Goal: Check status: Check status

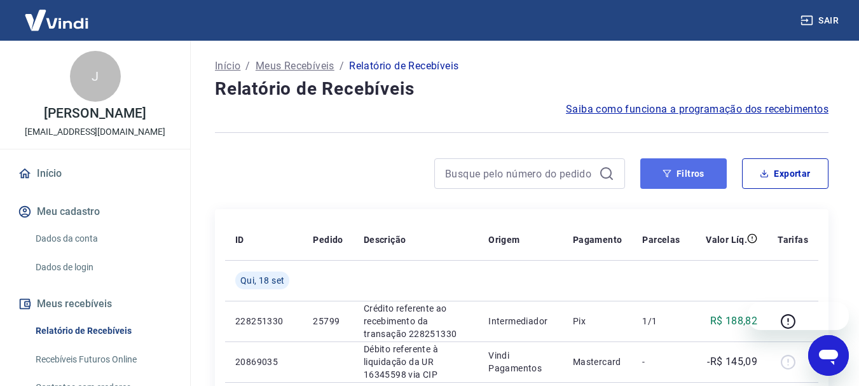
click at [677, 175] on button "Filtros" at bounding box center [684, 173] width 87 height 31
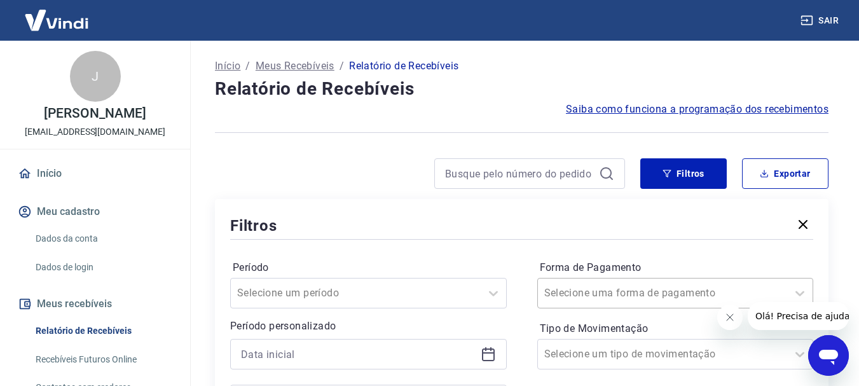
click at [632, 283] on div "Selecione uma forma de pagamento" at bounding box center [675, 293] width 277 height 31
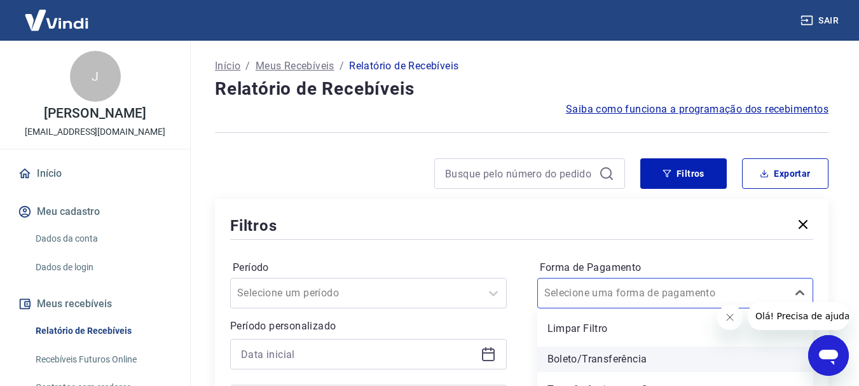
scroll to position [80, 0]
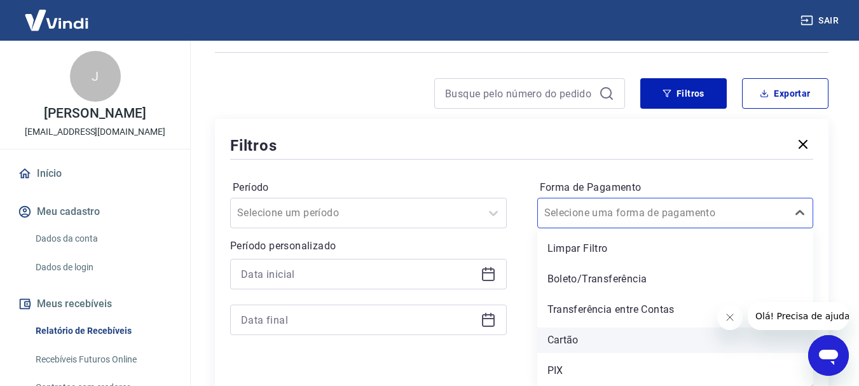
click at [575, 334] on div "Cartão" at bounding box center [675, 340] width 277 height 25
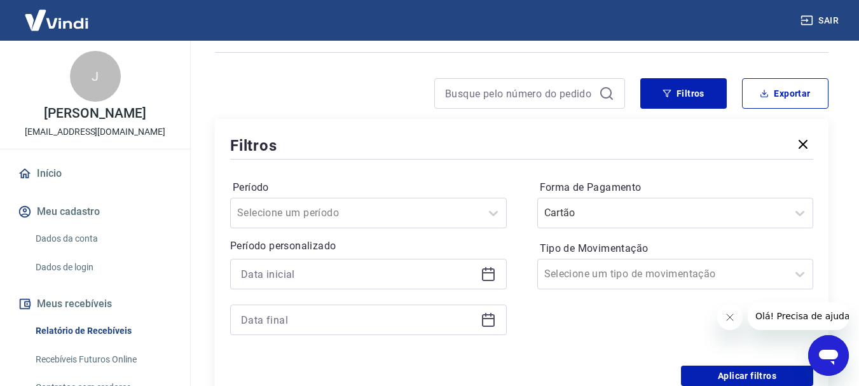
click at [730, 318] on icon "Fechar mensagem da empresa" at bounding box center [729, 317] width 6 height 6
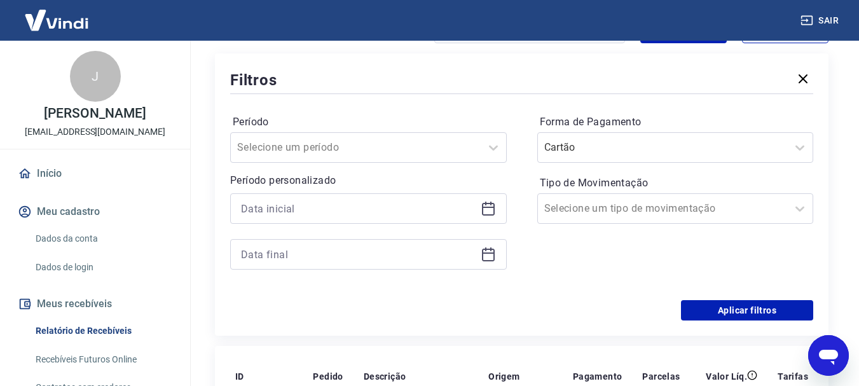
scroll to position [186, 0]
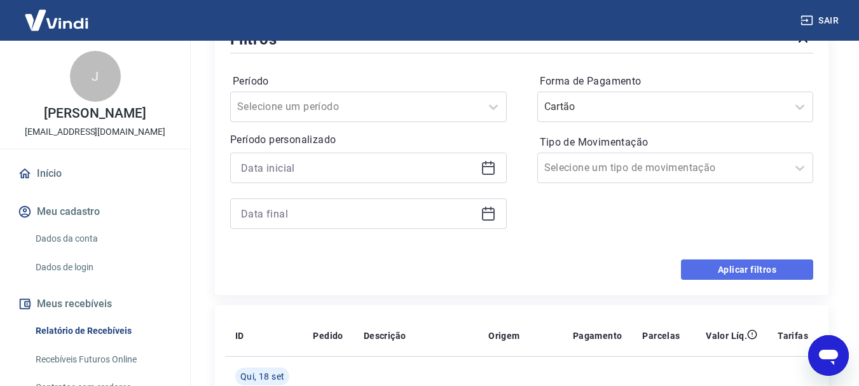
click at [789, 275] on button "Aplicar filtros" at bounding box center [747, 270] width 132 height 20
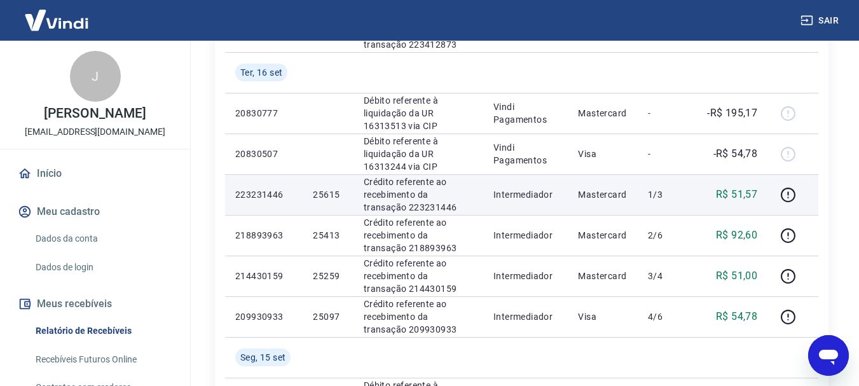
scroll to position [742, 0]
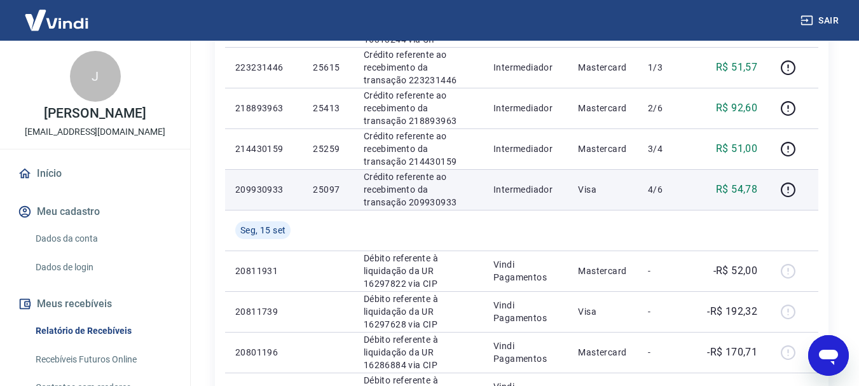
click at [331, 191] on p "25097" at bounding box center [328, 189] width 30 height 13
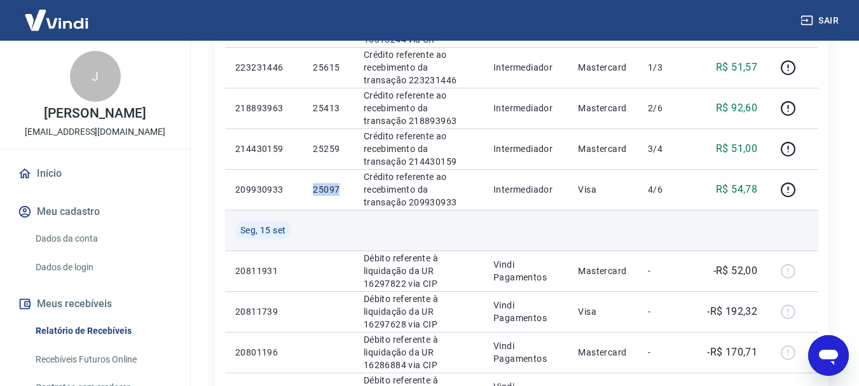
copy p "25097"
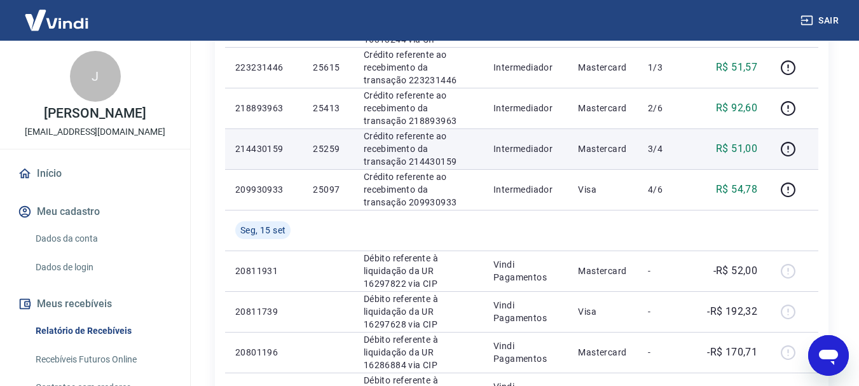
click at [322, 144] on p "25259" at bounding box center [328, 148] width 30 height 13
copy p "25259"
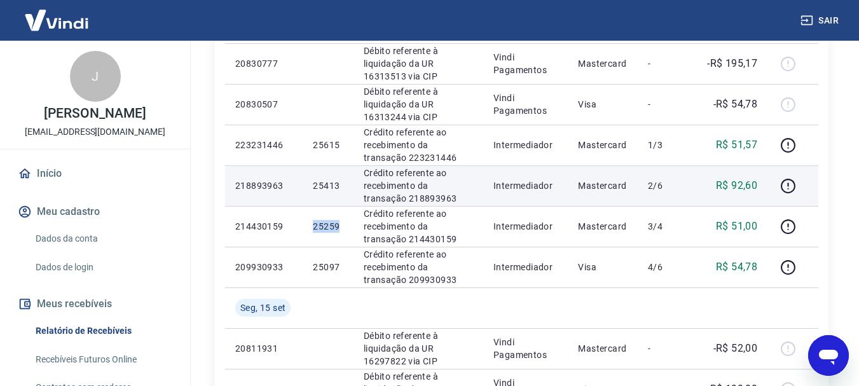
scroll to position [636, 0]
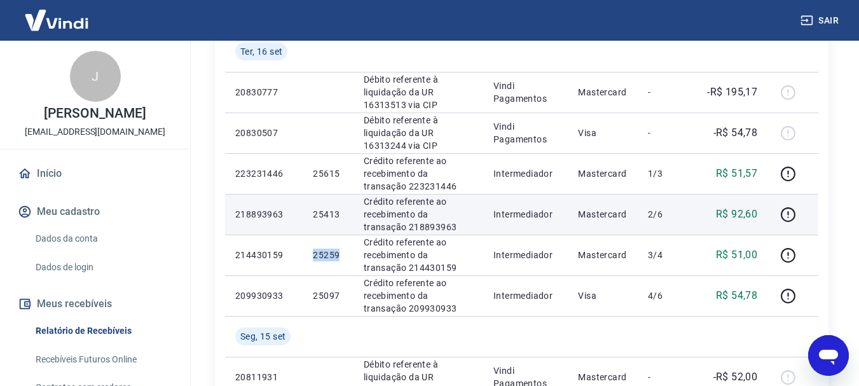
click at [319, 216] on p "25413" at bounding box center [328, 214] width 30 height 13
copy p "25413"
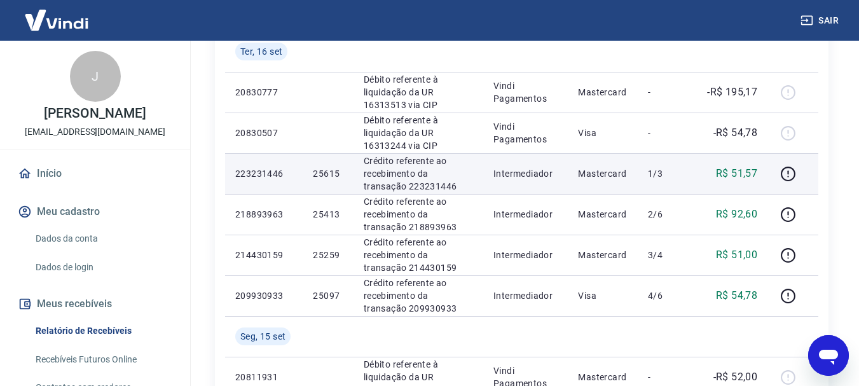
click at [328, 167] on td "25615" at bounding box center [328, 173] width 50 height 41
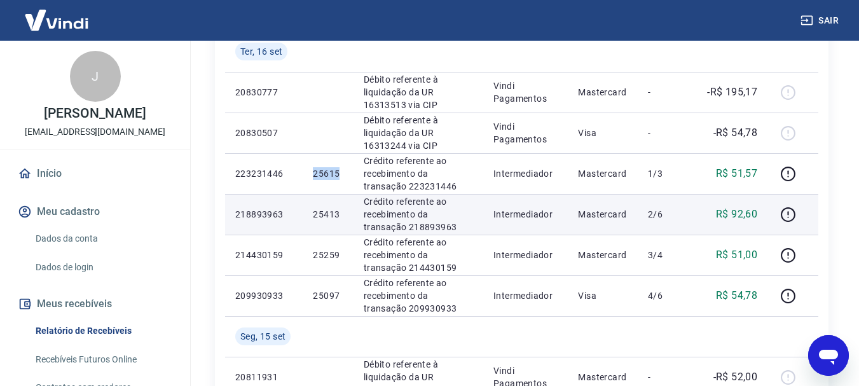
copy p "25615"
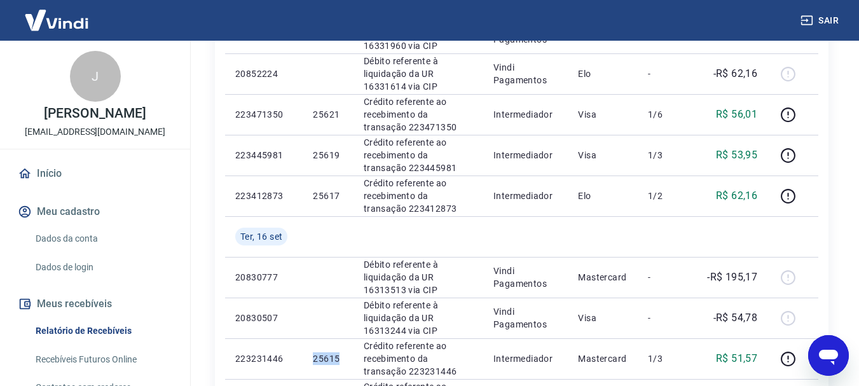
scroll to position [424, 0]
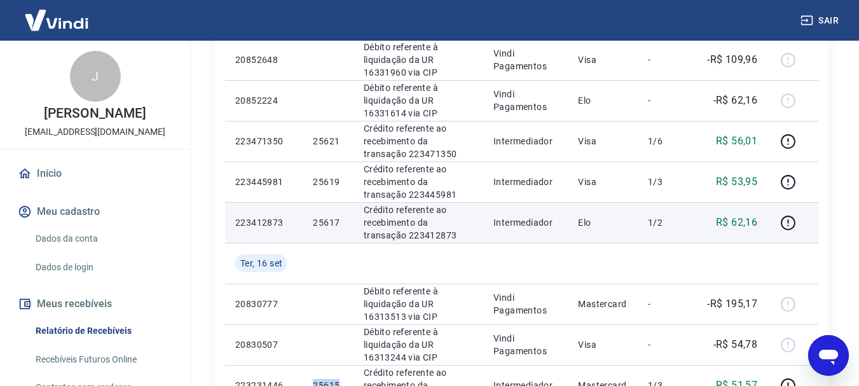
click at [332, 219] on p "25617" at bounding box center [328, 222] width 30 height 13
copy p "25617"
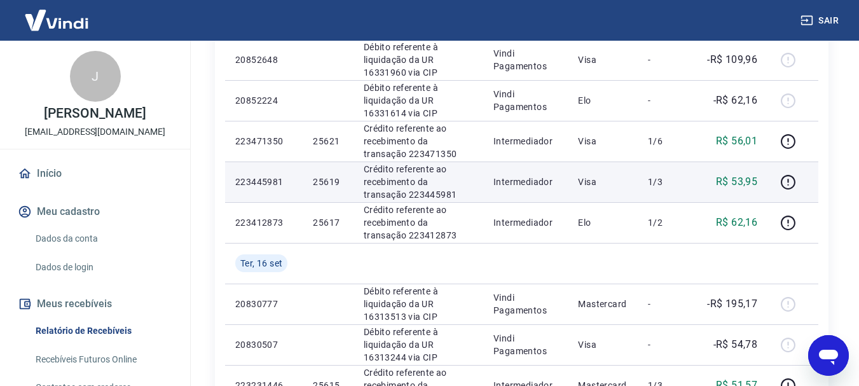
click at [324, 184] on p "25619" at bounding box center [328, 182] width 30 height 13
copy p "25619"
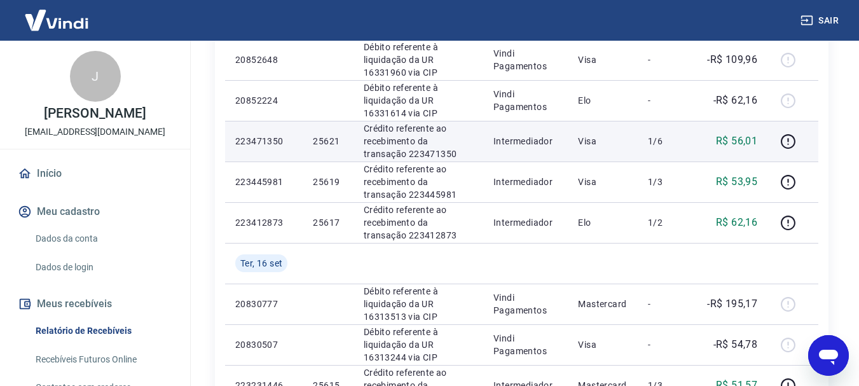
click at [326, 137] on p "25621" at bounding box center [328, 141] width 30 height 13
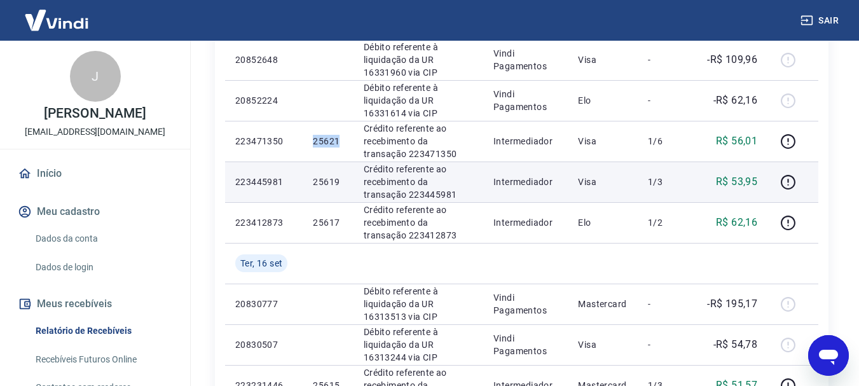
copy p "25621"
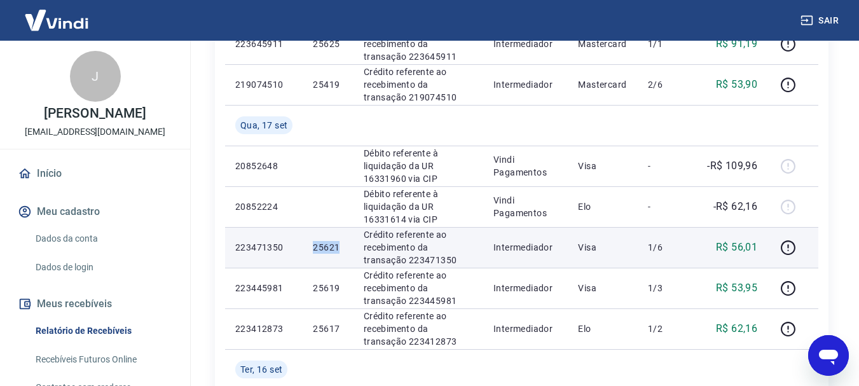
scroll to position [106, 0]
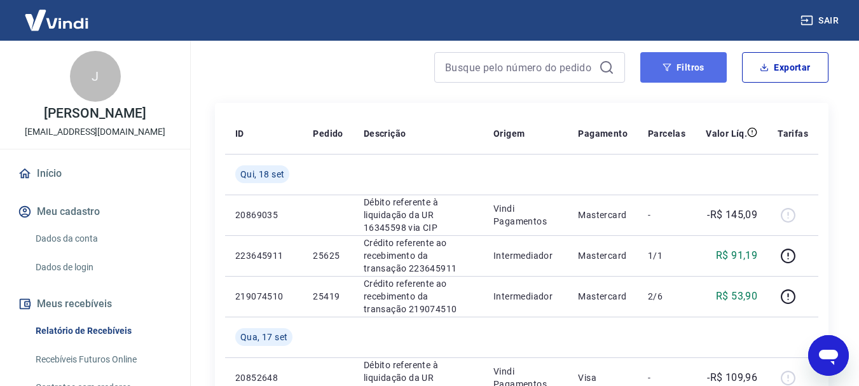
click at [666, 73] on button "Filtros" at bounding box center [684, 67] width 87 height 31
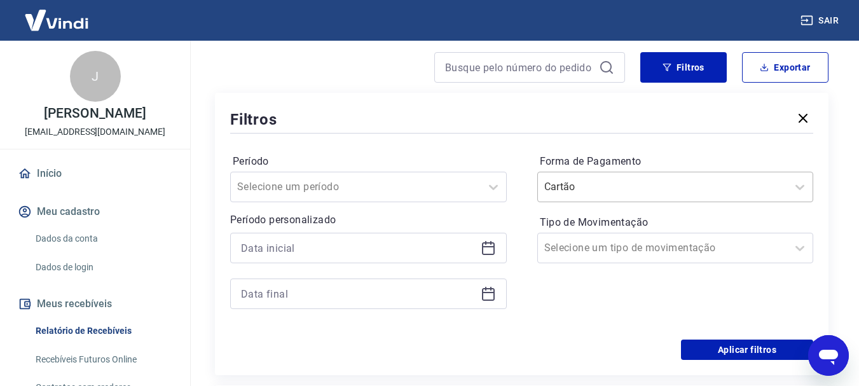
click at [639, 185] on input "Forma de Pagamento" at bounding box center [608, 186] width 128 height 15
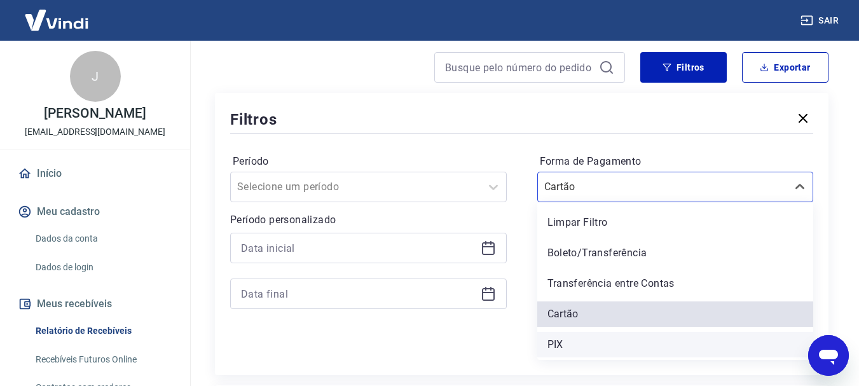
click at [562, 339] on div "PIX" at bounding box center [675, 344] width 277 height 25
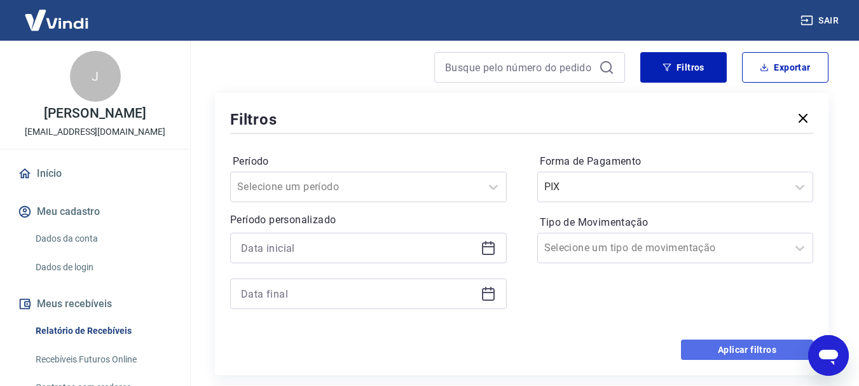
click at [722, 343] on button "Aplicar filtros" at bounding box center [747, 350] width 132 height 20
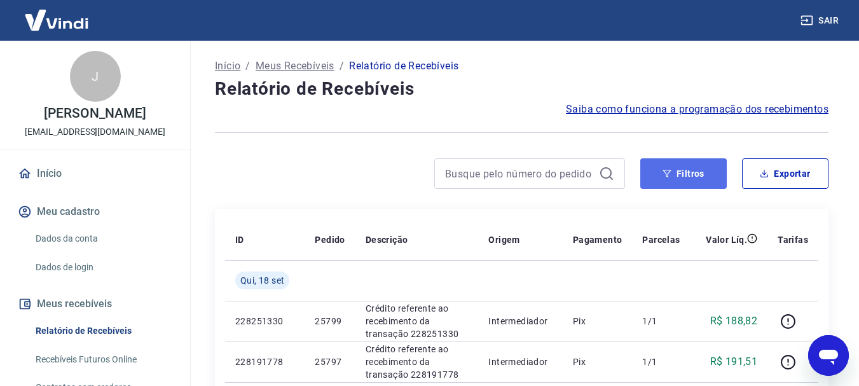
click at [679, 179] on button "Filtros" at bounding box center [684, 173] width 87 height 31
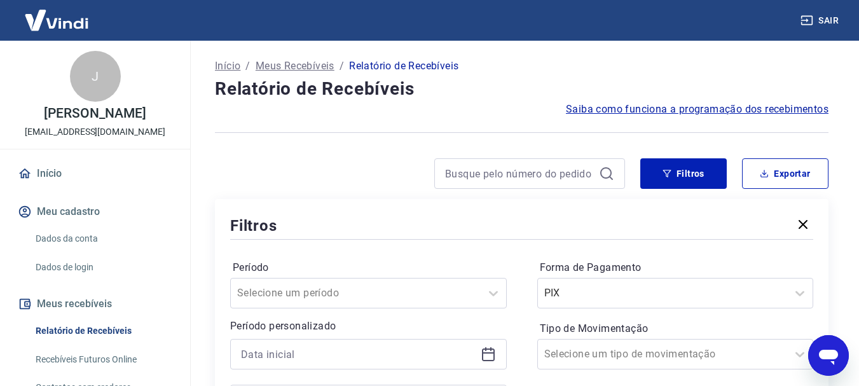
click at [349, 165] on div at bounding box center [420, 173] width 410 height 31
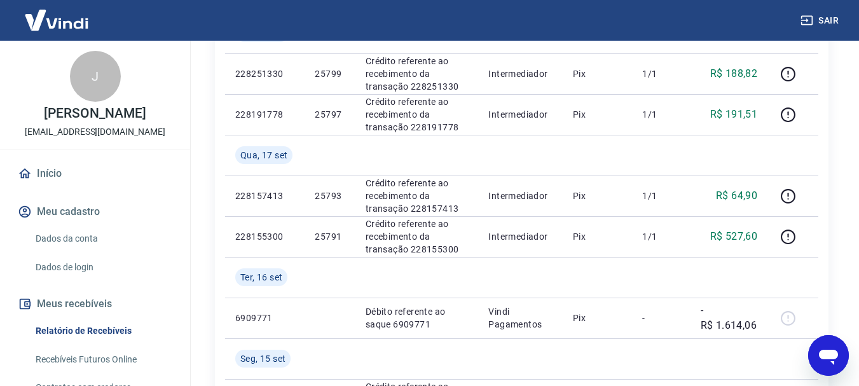
scroll to position [318, 0]
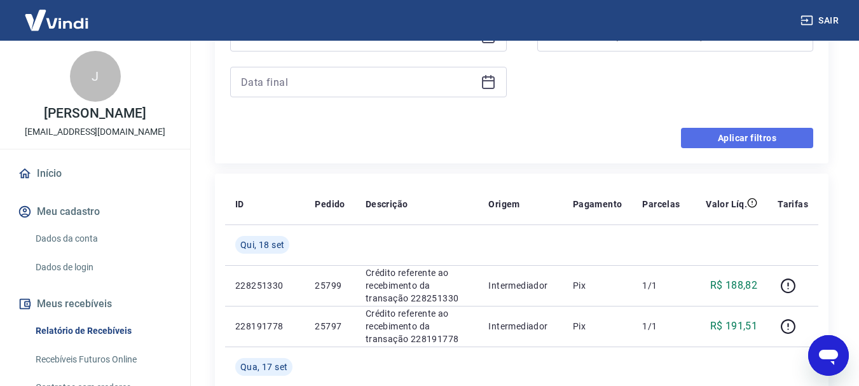
click at [765, 135] on button "Aplicar filtros" at bounding box center [747, 138] width 132 height 20
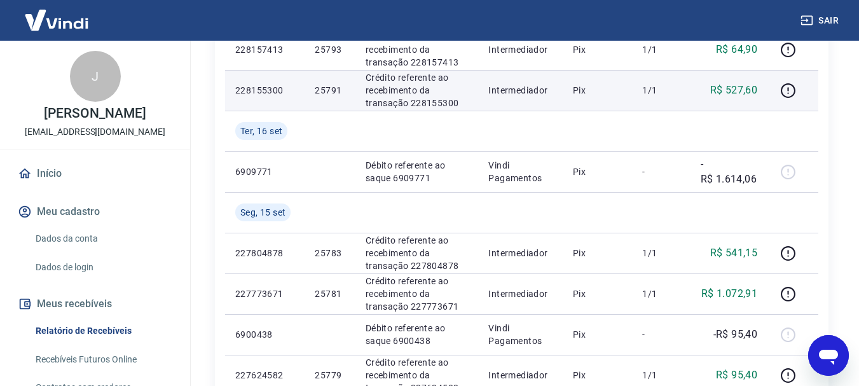
scroll to position [424, 0]
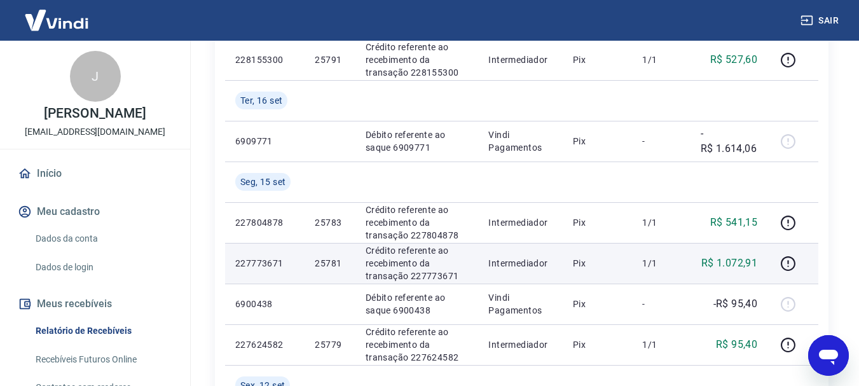
click at [324, 259] on p "25781" at bounding box center [330, 263] width 30 height 13
copy p "25781"
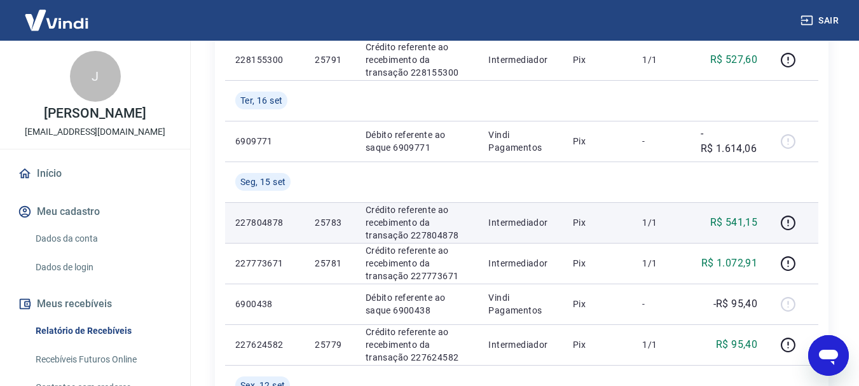
click at [324, 218] on p "25783" at bounding box center [330, 222] width 30 height 13
copy p "25783"
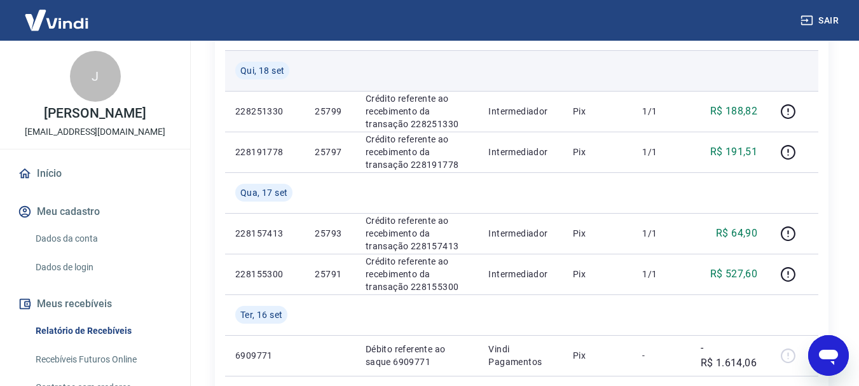
scroll to position [212, 0]
